Goal: Transaction & Acquisition: Purchase product/service

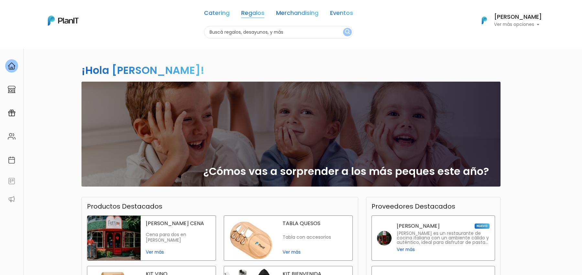
click at [242, 15] on link "Regalos" at bounding box center [252, 14] width 23 height 8
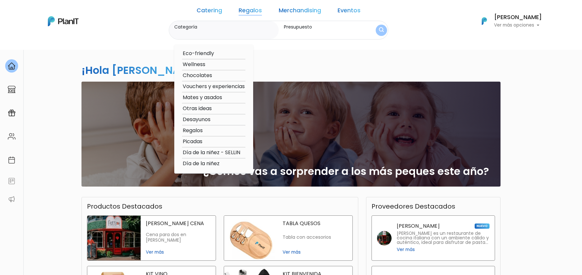
click at [206, 107] on option "Otras ideas" at bounding box center [213, 109] width 63 height 8
type input "Otras ideas"
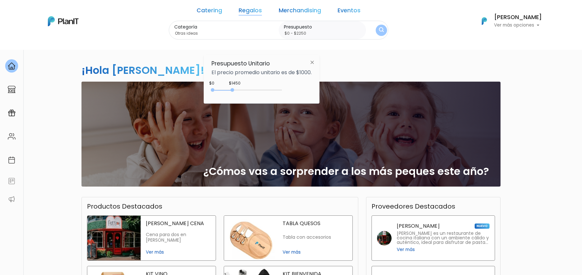
type input "$0 - $2350"
drag, startPoint x: 228, startPoint y: 90, endPoint x: 246, endPoint y: 89, distance: 18.5
click at [246, 89] on div at bounding box center [245, 90] width 4 height 4
click at [363, 28] on div "Categoría Otras ideas Eco-friendly Wellness Chocolates Vouchers y experiencias …" at bounding box center [279, 30] width 220 height 19
click at [378, 28] on img "submit" at bounding box center [381, 30] width 7 height 9
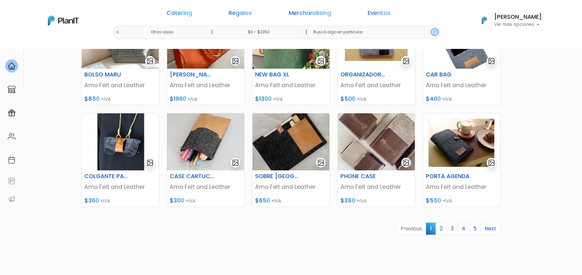
scroll to position [284, 0]
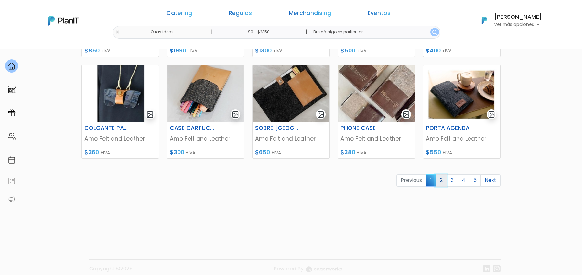
click at [442, 182] on link "2" at bounding box center [441, 180] width 11 height 12
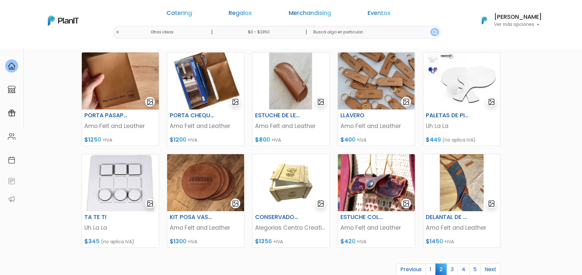
scroll to position [197, 0]
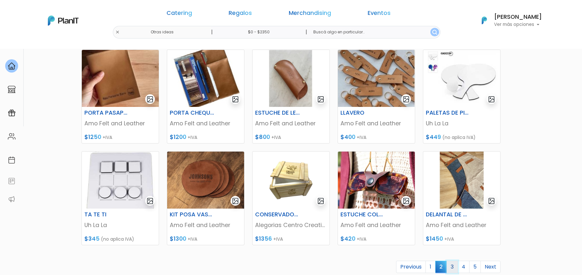
click at [454, 268] on link "3" at bounding box center [452, 266] width 11 height 12
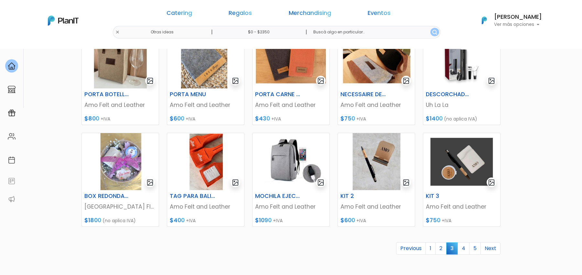
scroll to position [232, 0]
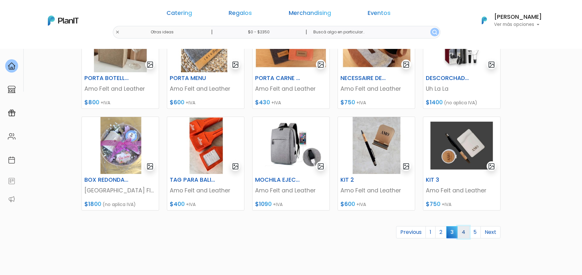
click at [467, 234] on link "4" at bounding box center [464, 232] width 12 height 12
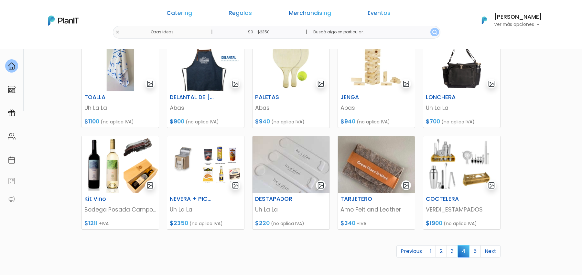
scroll to position [219, 0]
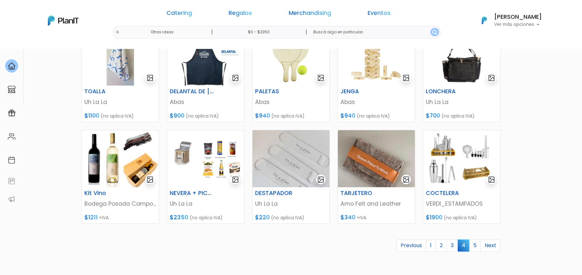
click at [475, 245] on link "5" at bounding box center [476, 245] width 12 height 12
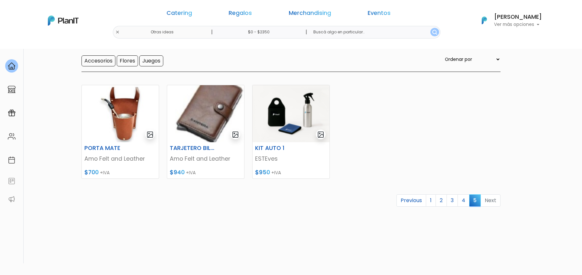
scroll to position [63, 0]
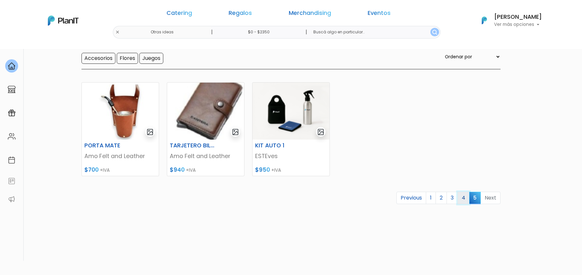
click at [462, 198] on link "4" at bounding box center [464, 198] width 12 height 12
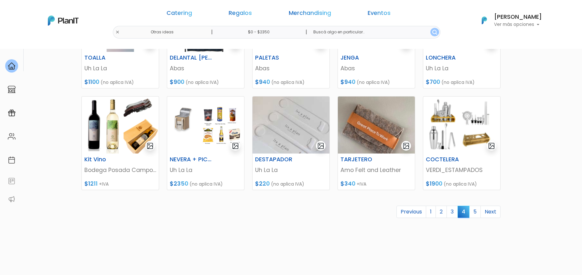
scroll to position [291, 0]
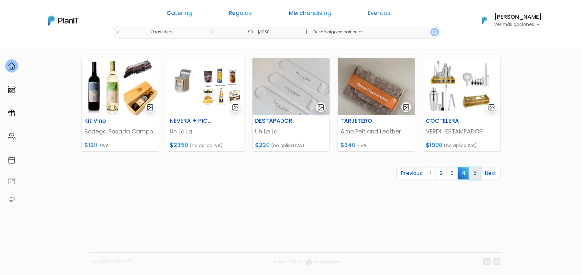
click at [475, 169] on link "5" at bounding box center [476, 173] width 12 height 12
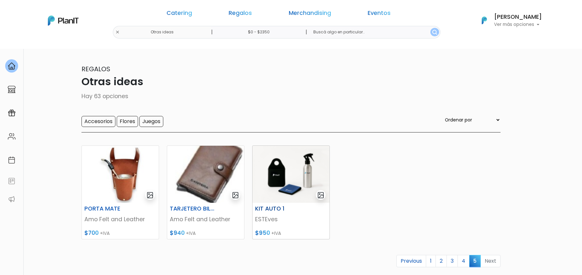
click at [268, 219] on p "ESTEves" at bounding box center [291, 219] width 72 height 8
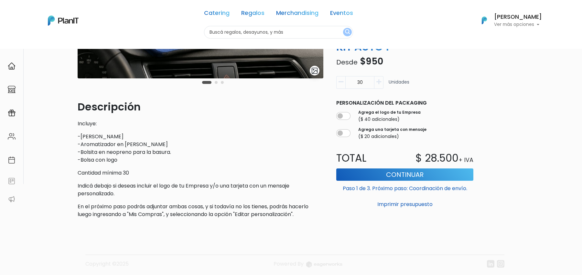
scroll to position [153, 0]
